Goal: Information Seeking & Learning: Learn about a topic

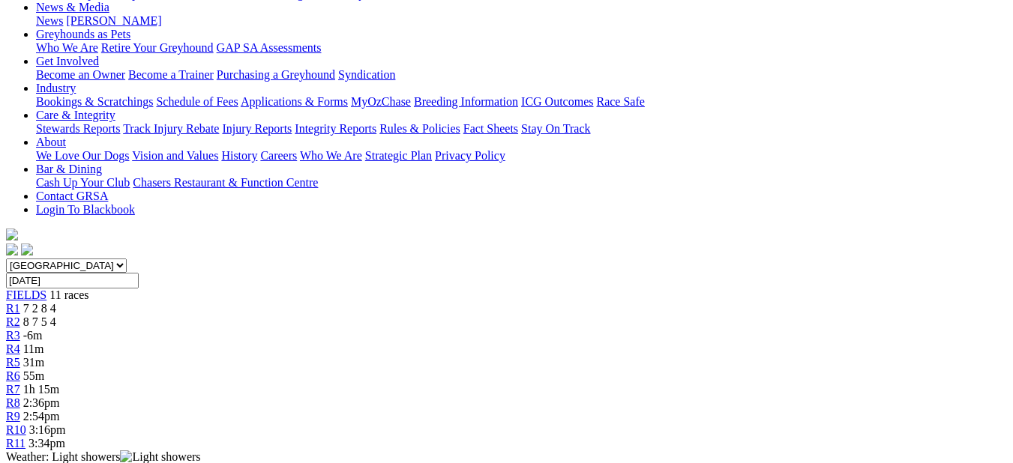
scroll to position [213, 0]
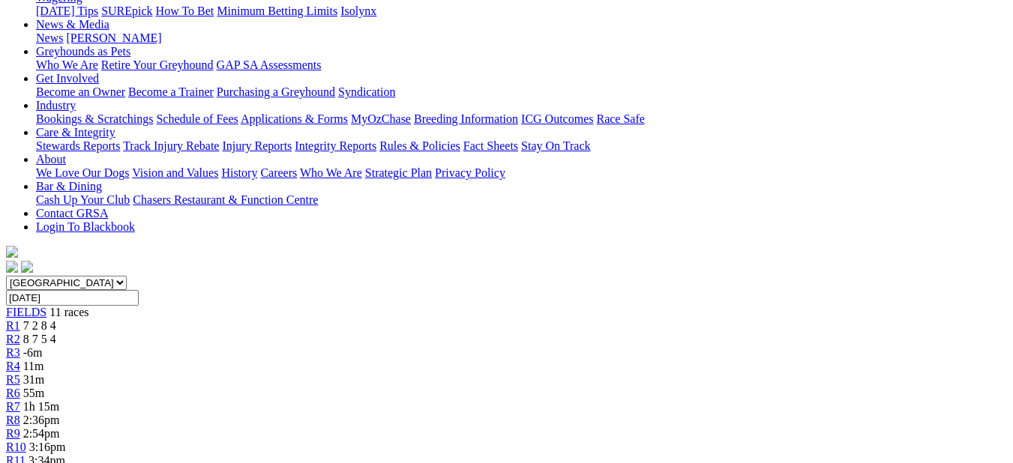
click at [247, 333] on div "R2 8 7 5 4" at bounding box center [506, 339] width 1001 height 13
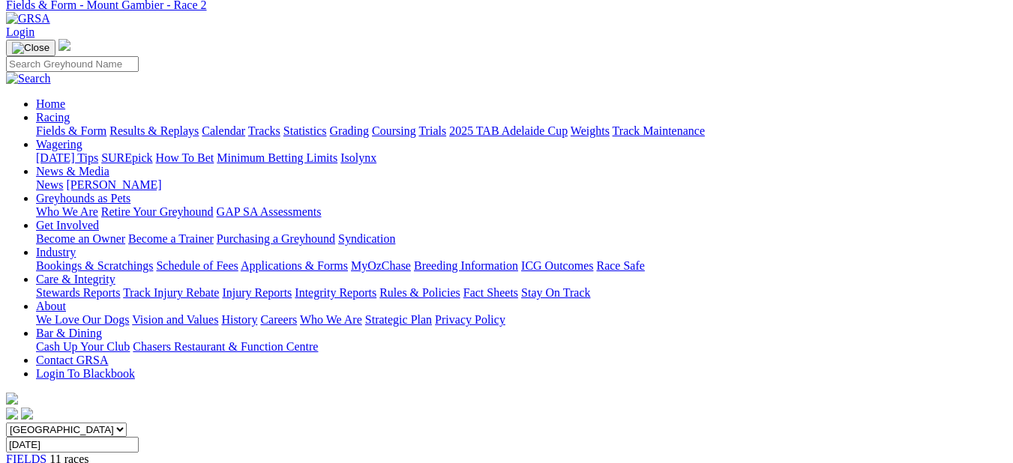
scroll to position [43, 0]
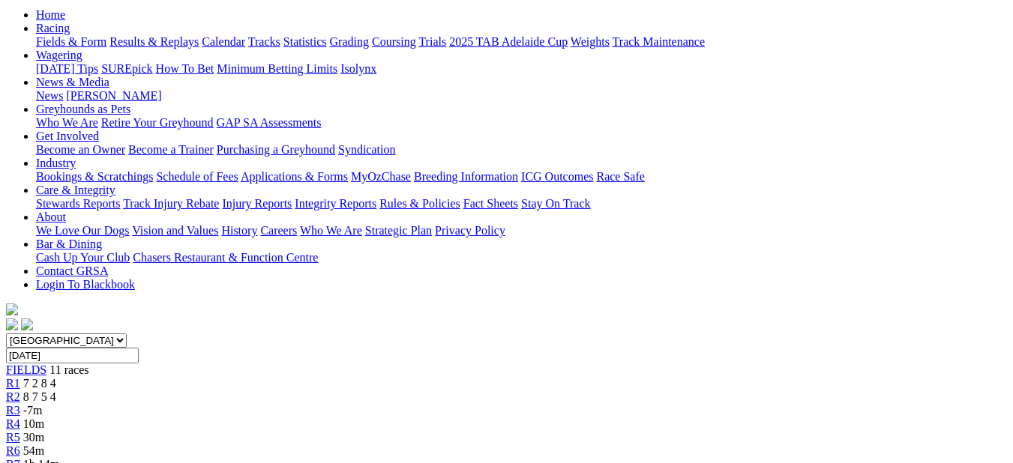
scroll to position [178, 0]
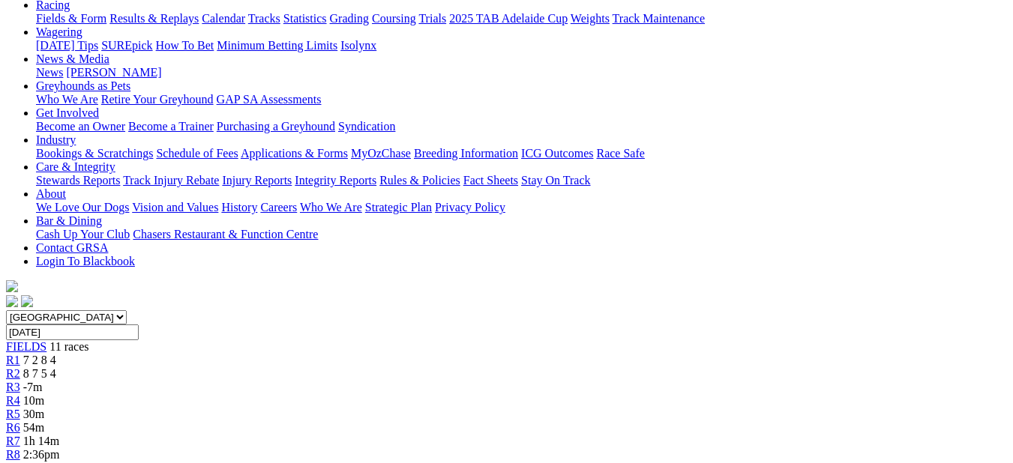
click at [20, 367] on span "R2" at bounding box center [13, 373] width 14 height 13
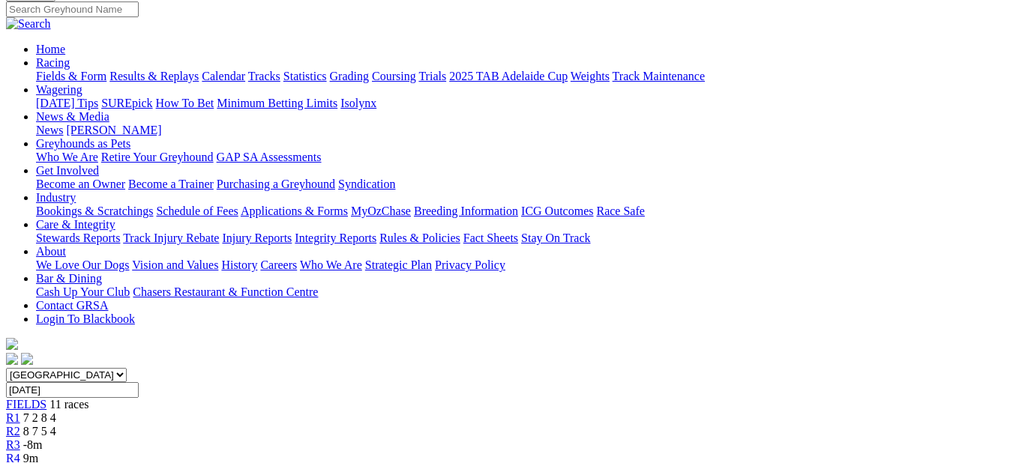
scroll to position [135, 0]
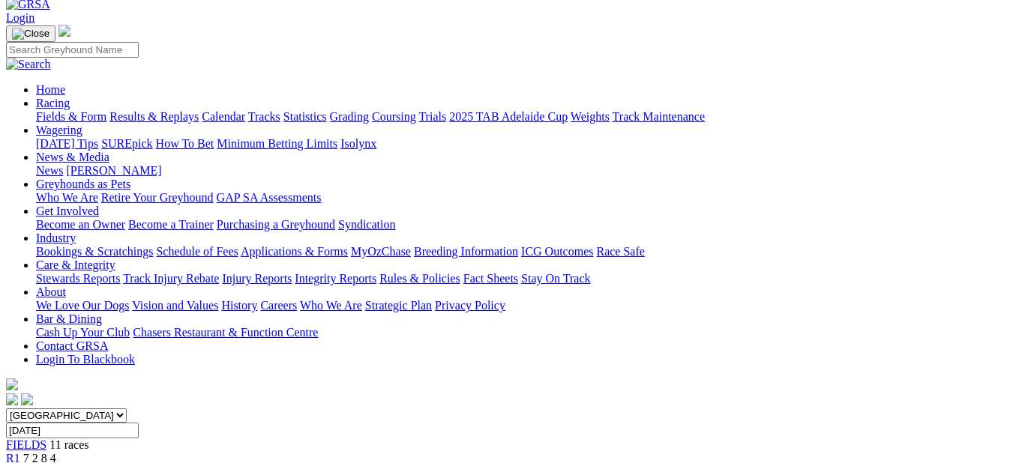
scroll to position [95, 0]
